Goal: Task Accomplishment & Management: Use online tool/utility

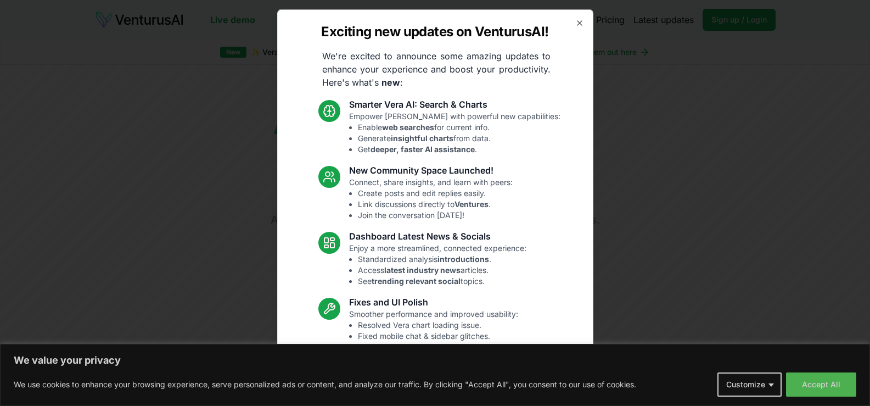
click at [575, 19] on icon "button" at bounding box center [579, 22] width 9 height 9
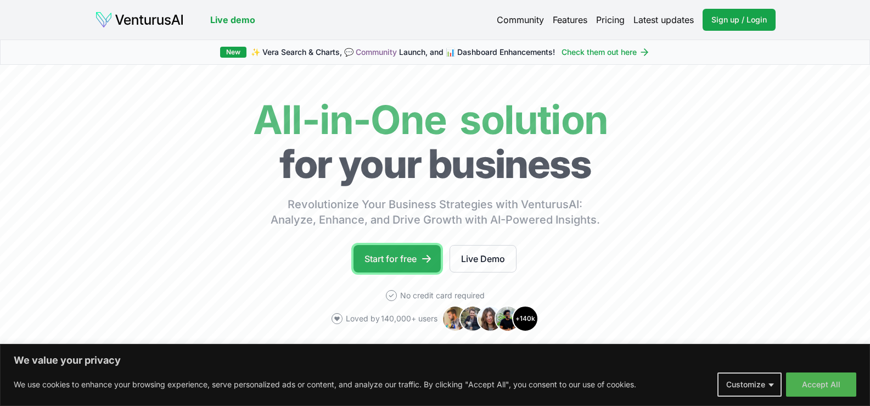
click at [404, 263] on link "Start for free" at bounding box center [396, 258] width 87 height 27
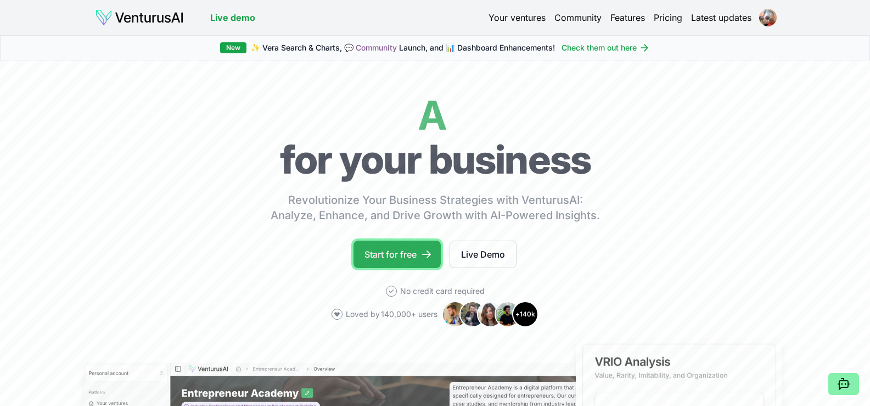
click at [409, 249] on link "Start for free" at bounding box center [396, 253] width 87 height 27
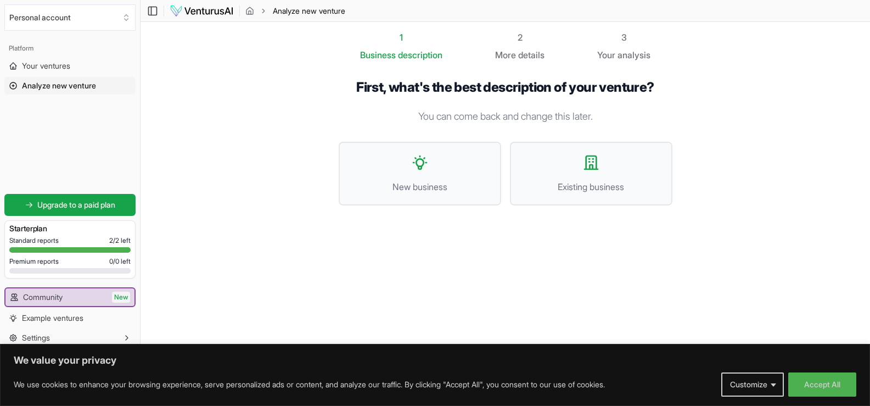
click at [515, 54] on span "More" at bounding box center [505, 54] width 21 height 13
click at [809, 388] on button "Accept All" at bounding box center [822, 384] width 68 height 24
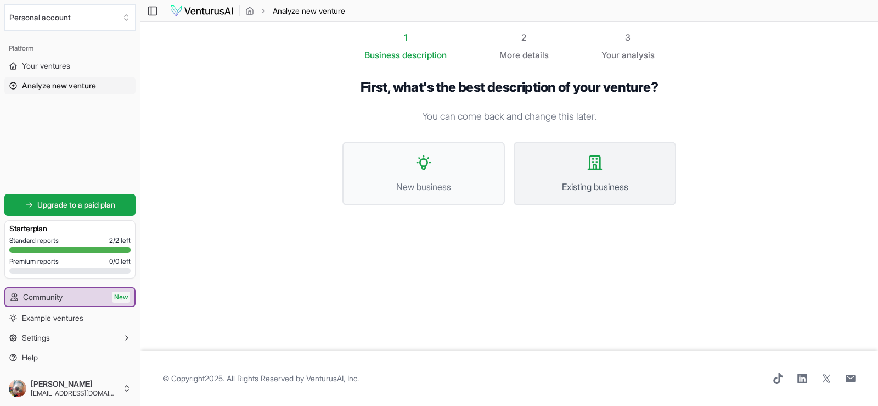
click at [562, 179] on button "Existing business" at bounding box center [595, 174] width 162 height 64
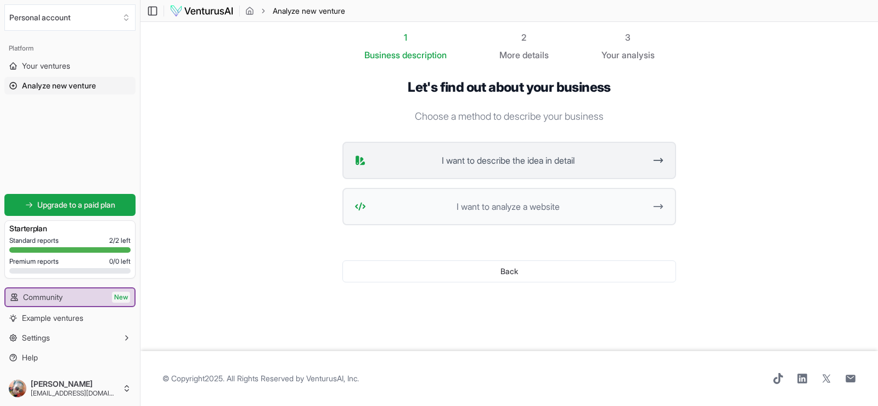
click at [492, 164] on span "I want to describe the idea in detail" at bounding box center [507, 160] width 275 height 13
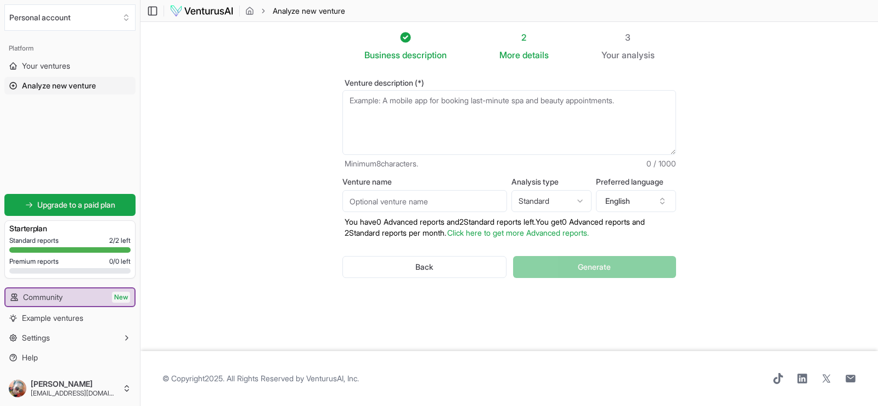
click at [386, 104] on textarea "Venture description (*)" at bounding box center [509, 122] width 334 height 65
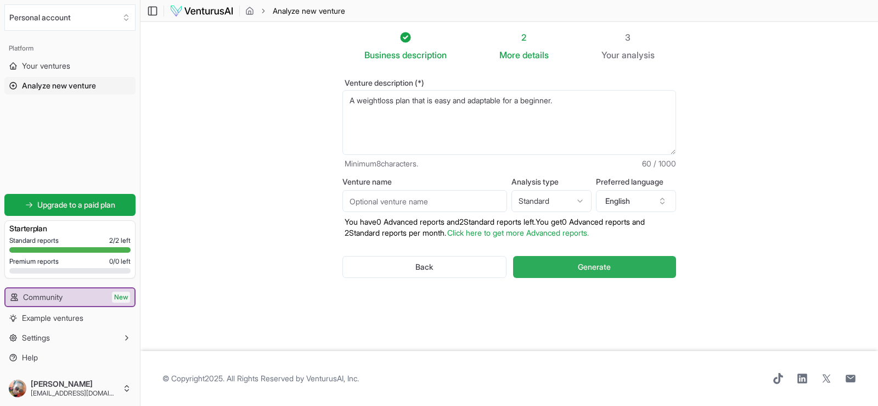
type textarea "A weightloss plan that is easy and adaptable for a beginner."
click at [600, 269] on span "Generate" at bounding box center [594, 266] width 33 height 11
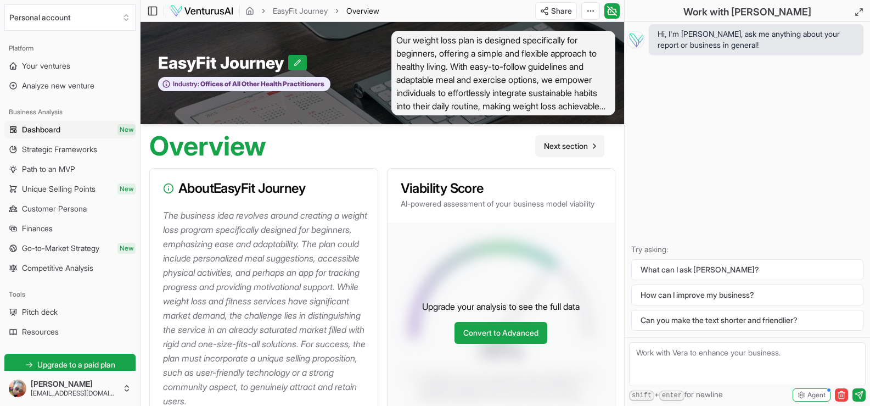
click at [573, 146] on span "Next section" at bounding box center [566, 145] width 44 height 11
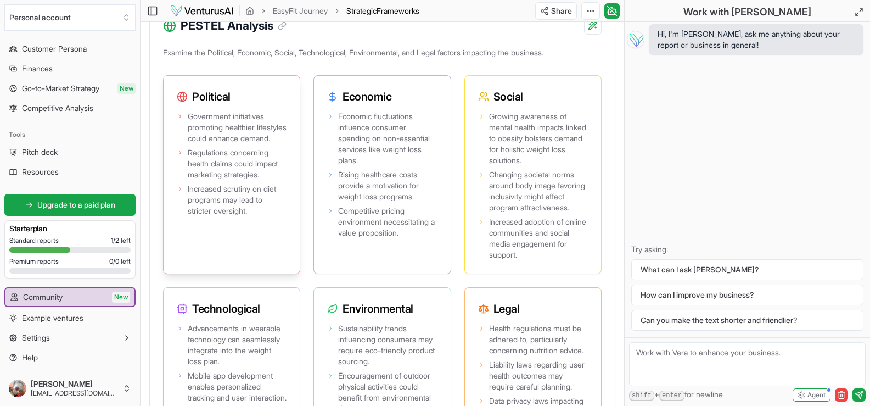
scroll to position [933, 0]
